Goal: Communication & Community: Connect with others

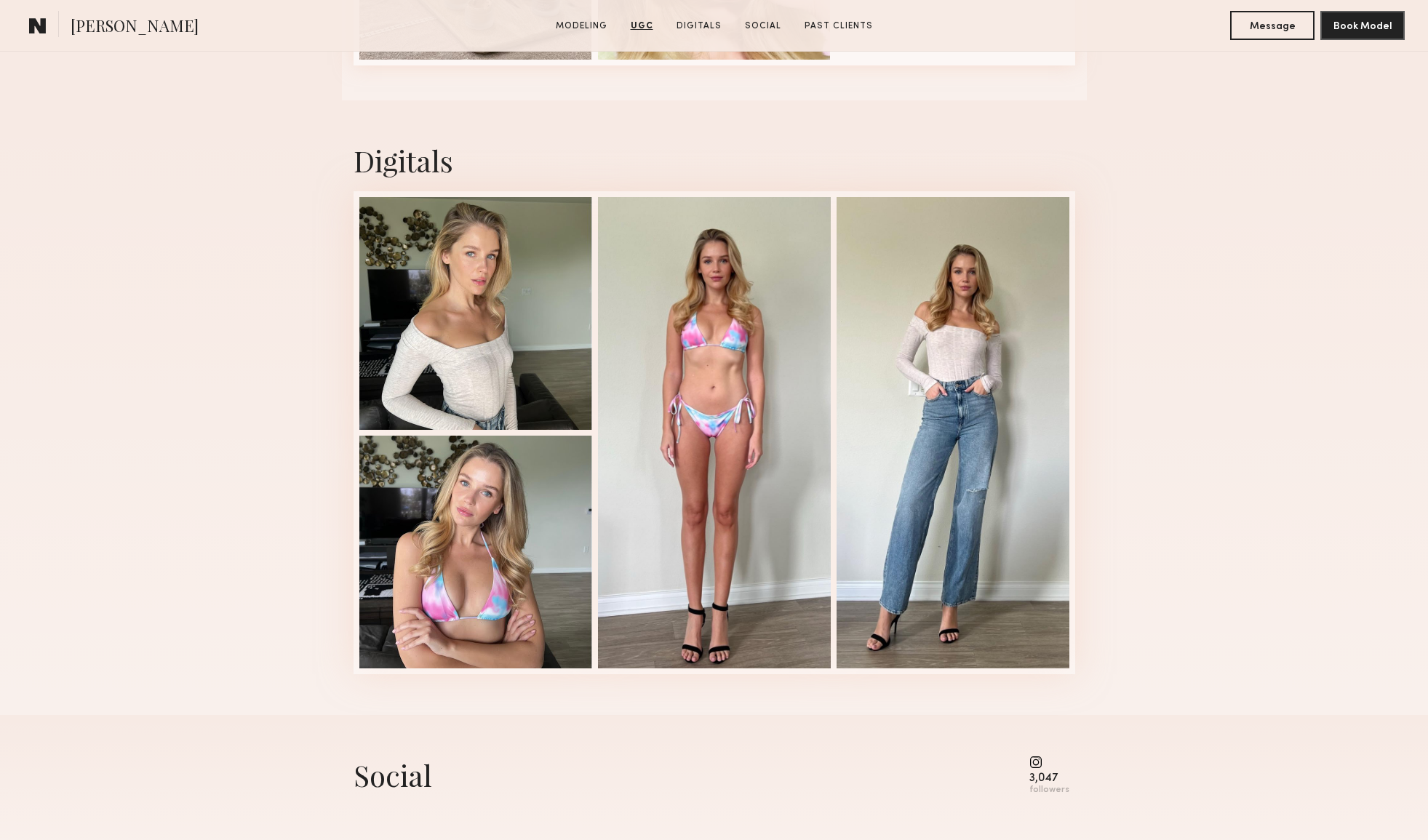
scroll to position [3037, 0]
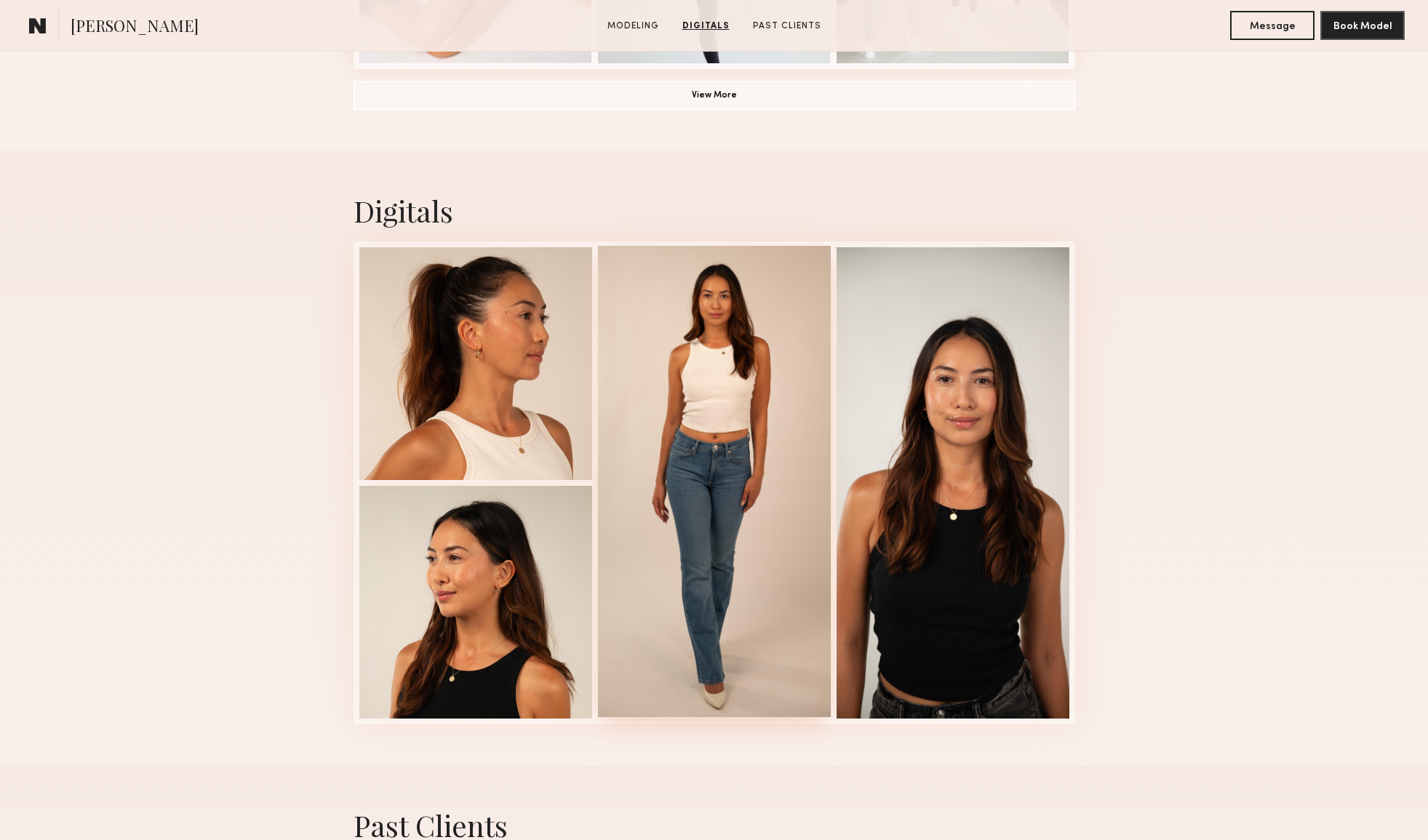
scroll to position [1316, 0]
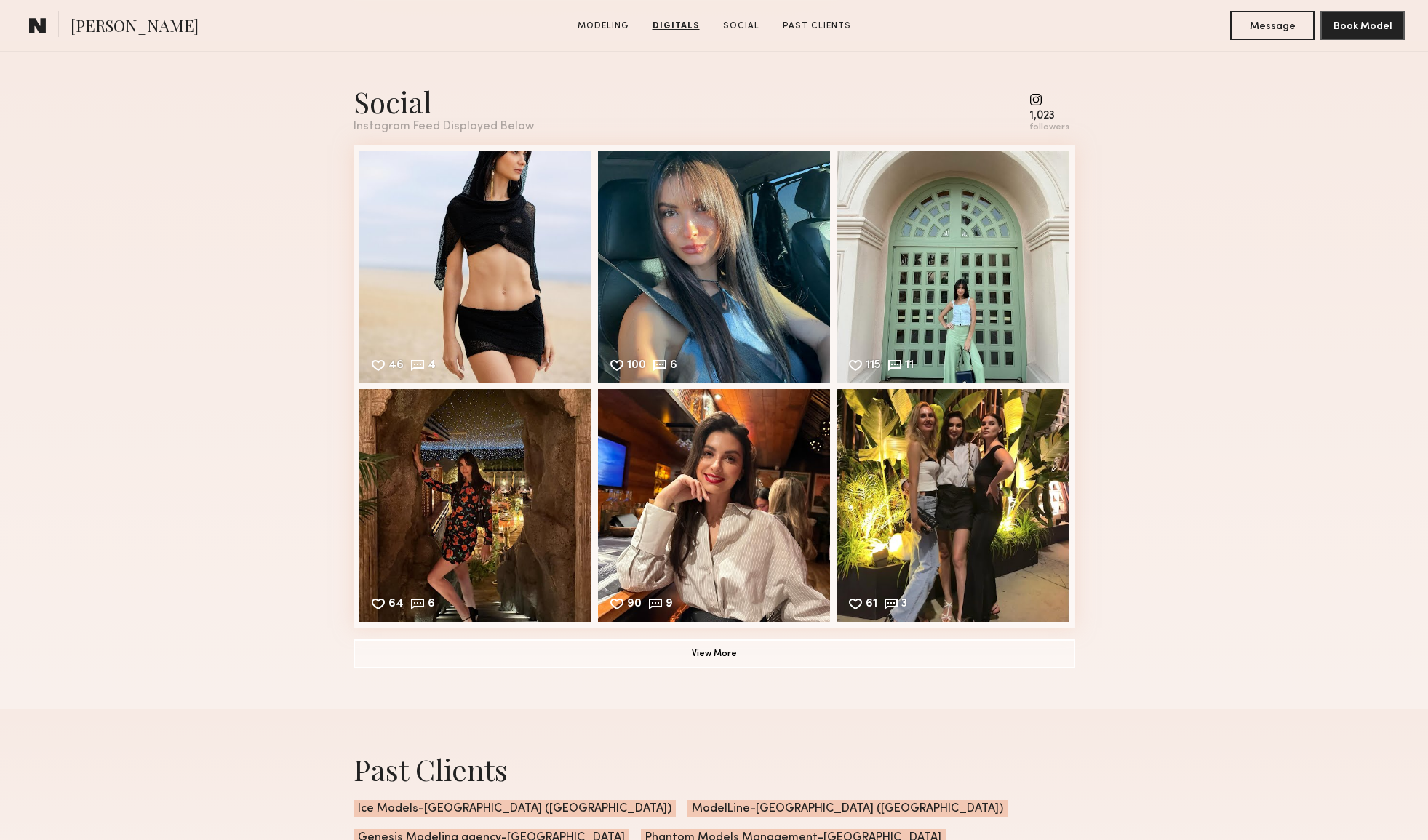
scroll to position [2040, 0]
click at [707, 656] on button "View More" at bounding box center [714, 652] width 722 height 29
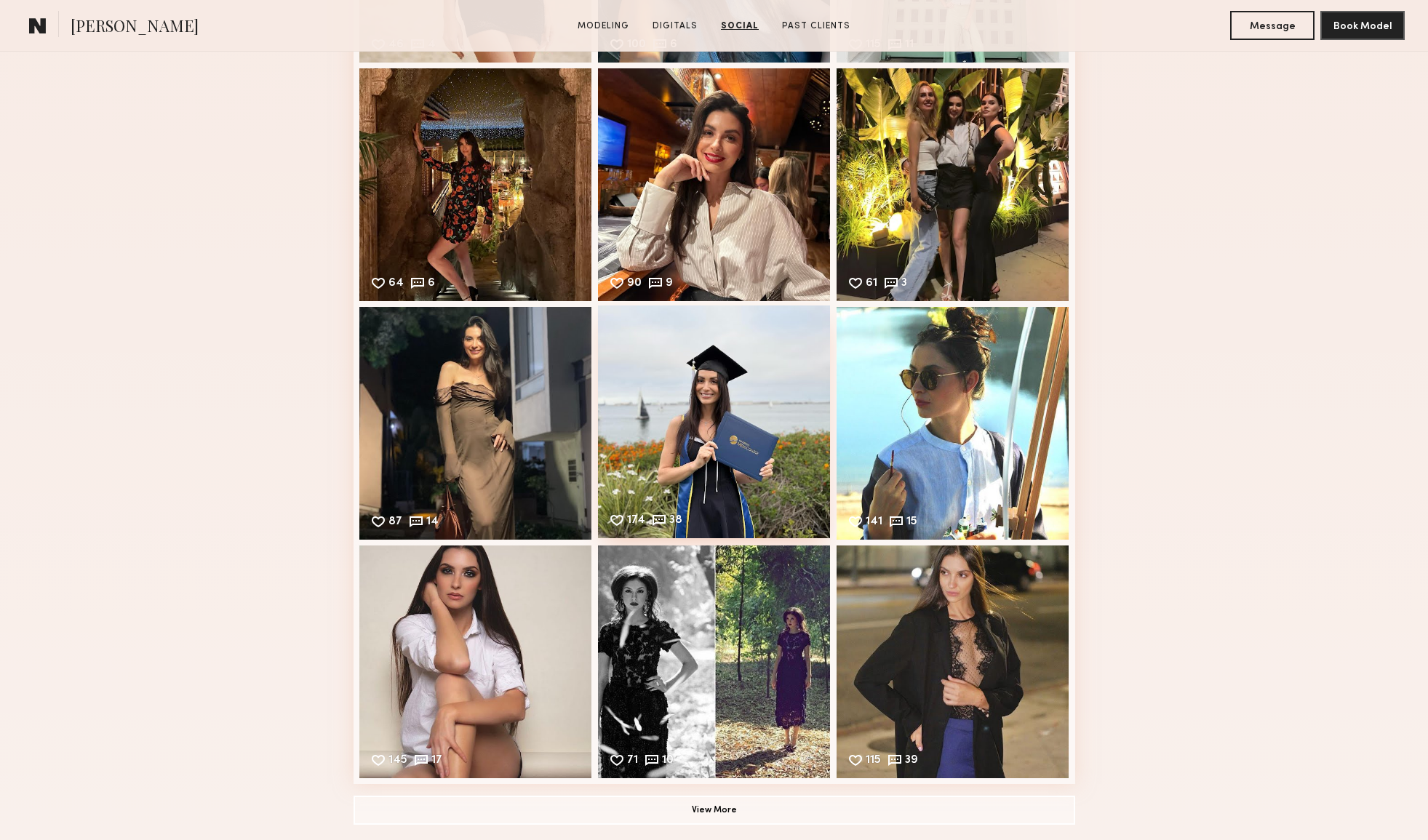
scroll to position [2364, 0]
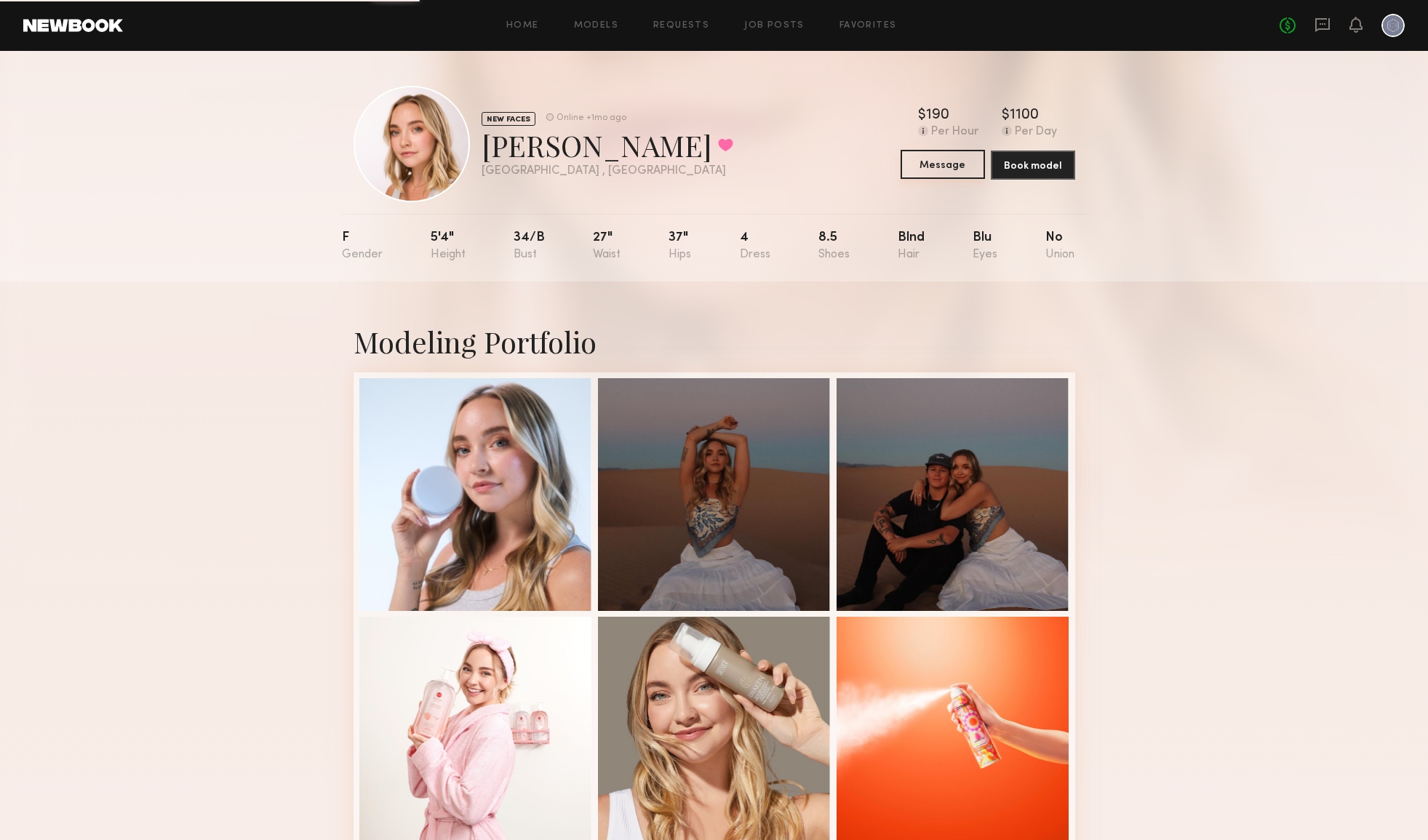
click at [949, 164] on button "Message" at bounding box center [943, 164] width 85 height 29
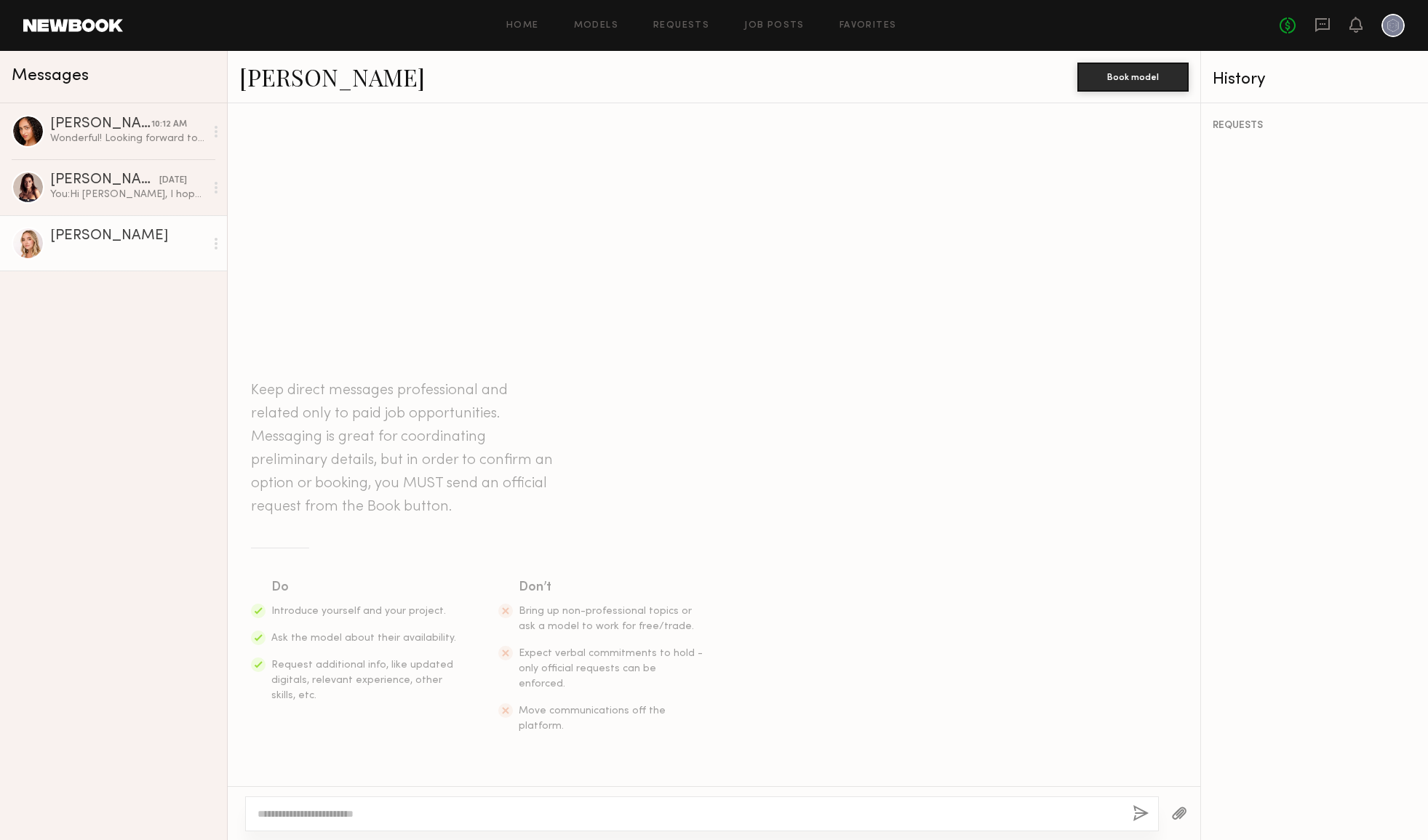
click at [263, 812] on textarea at bounding box center [689, 814] width 864 height 14
paste textarea "**********"
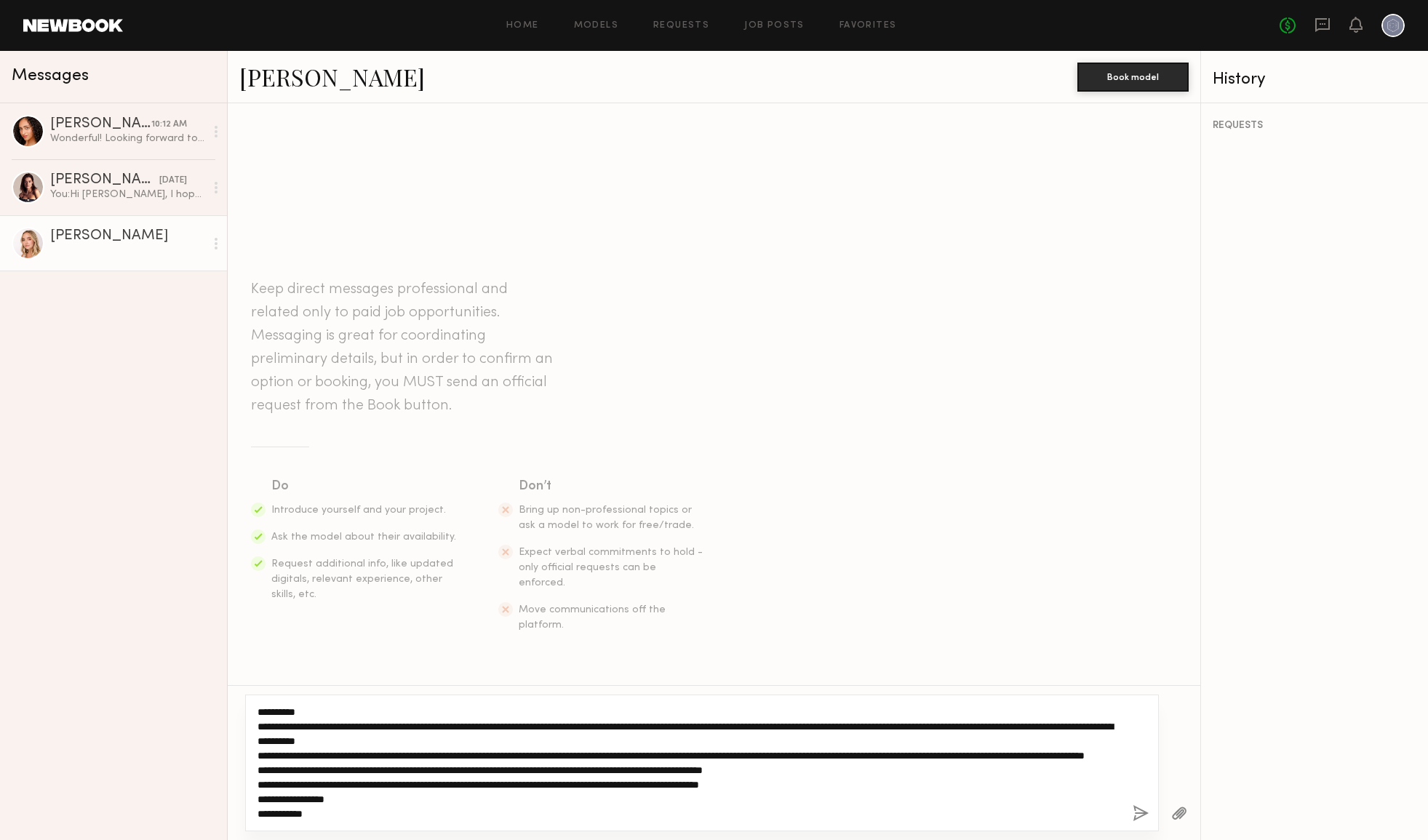
type textarea "**********"
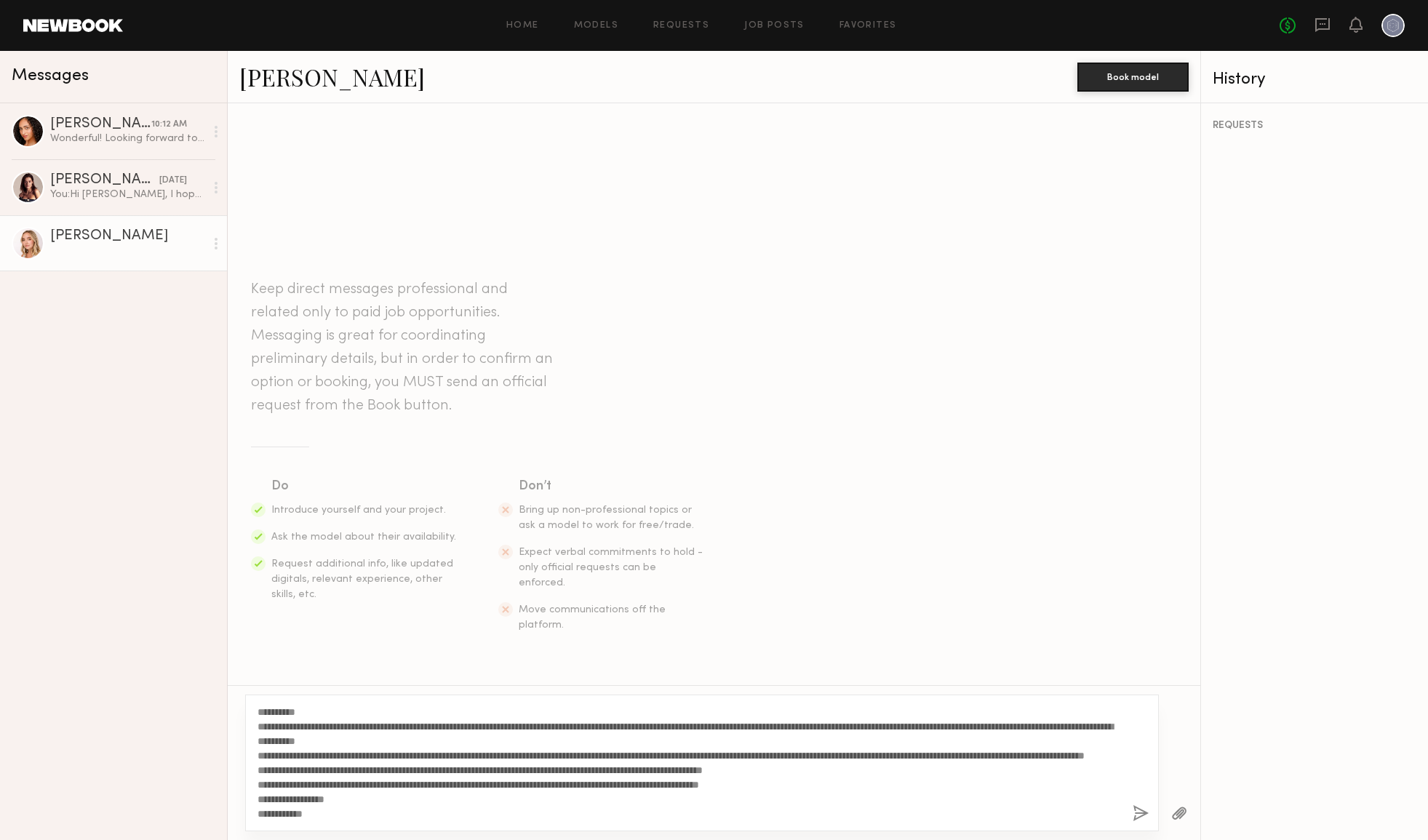
click at [1138, 812] on button "button" at bounding box center [1140, 815] width 16 height 18
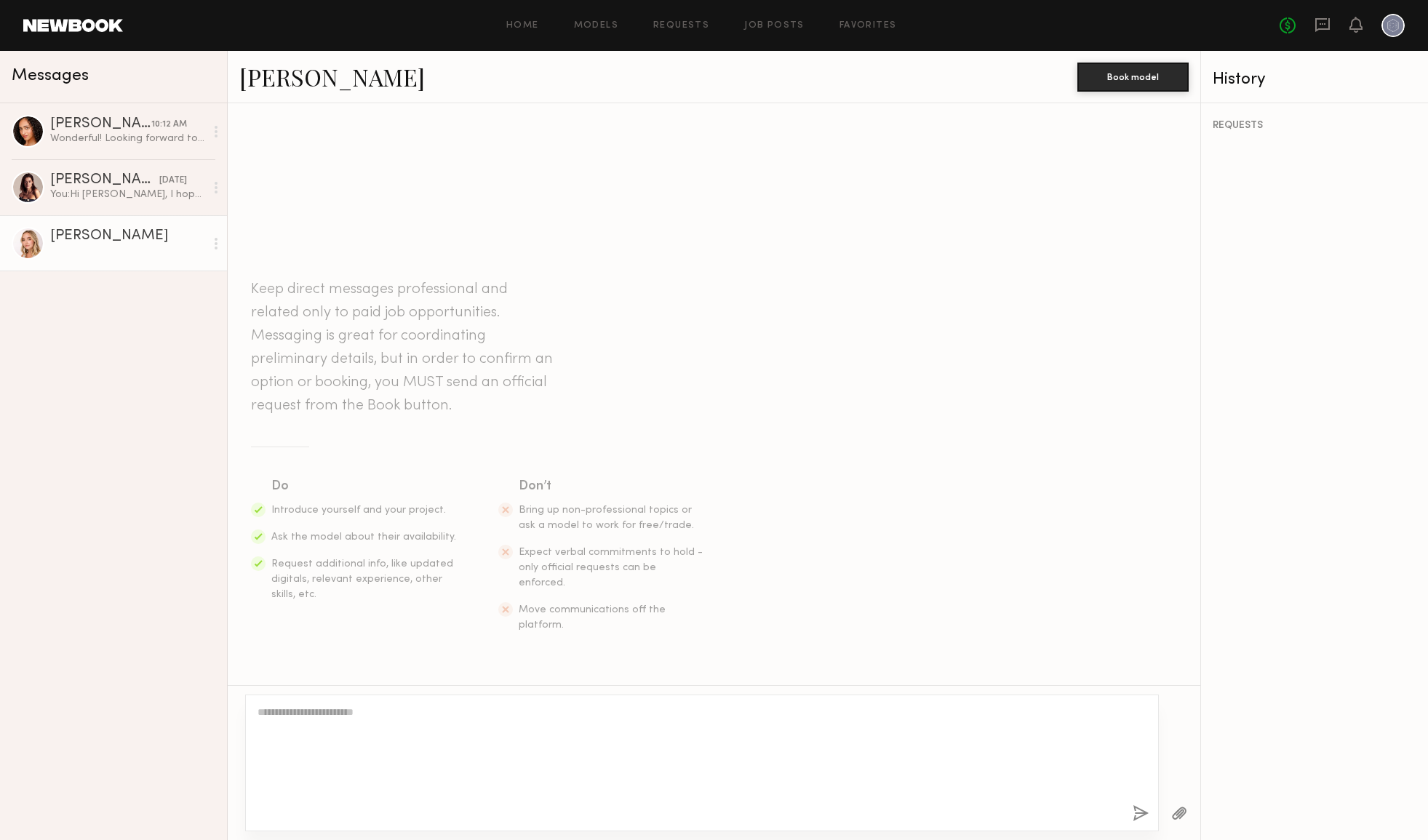
scroll to position [198, 0]
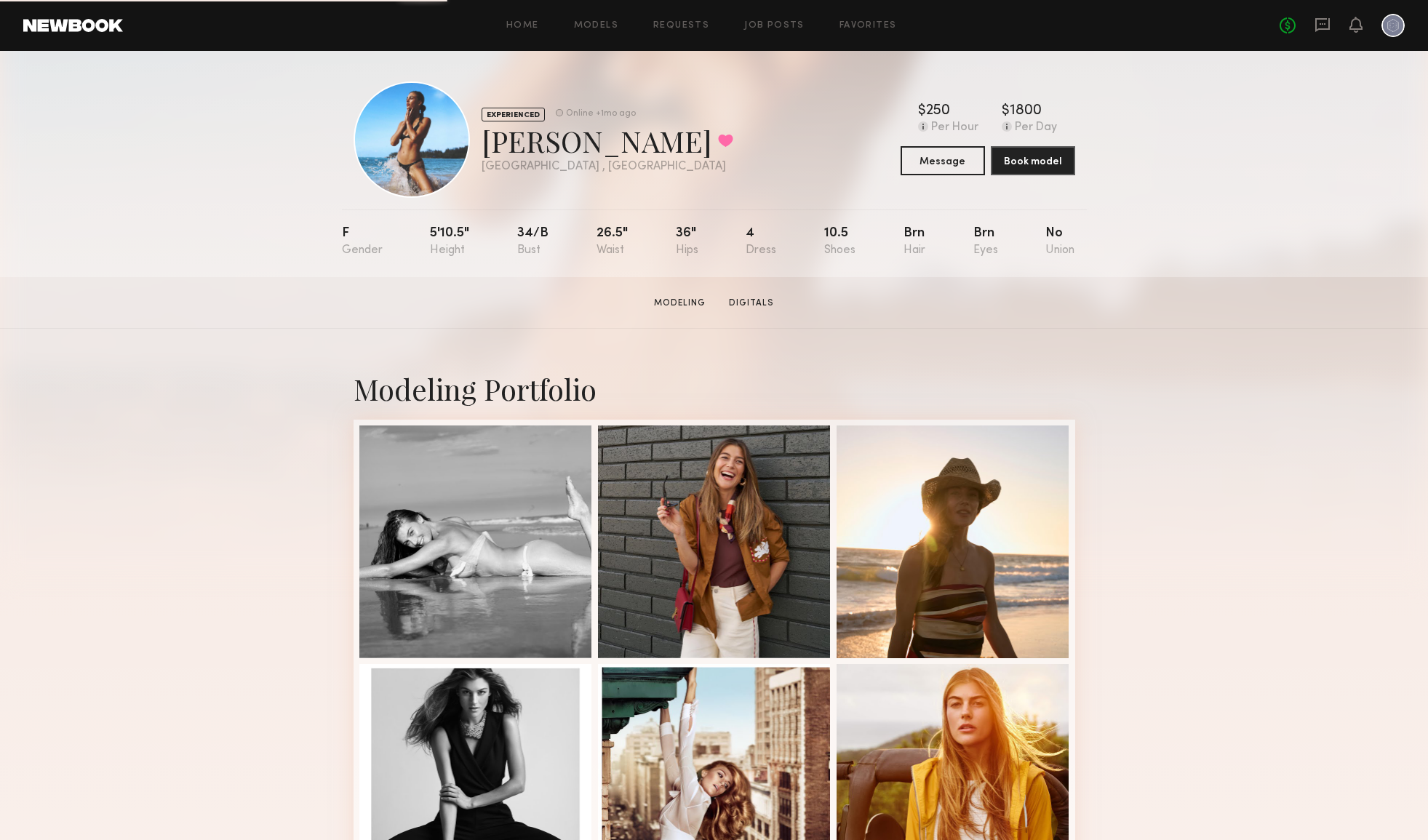
scroll to position [5, 0]
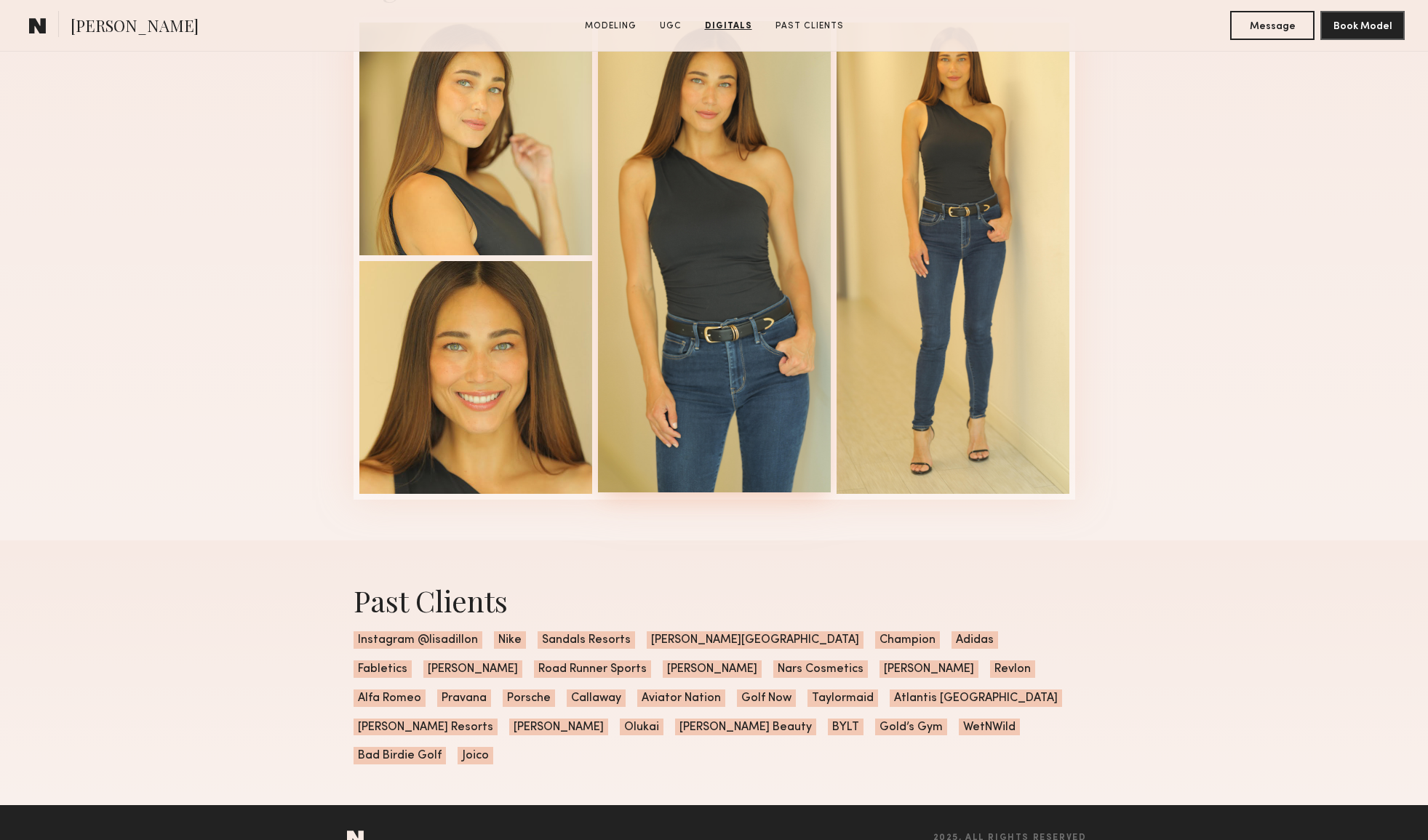
scroll to position [1958, 0]
